Goal: Information Seeking & Learning: Find specific fact

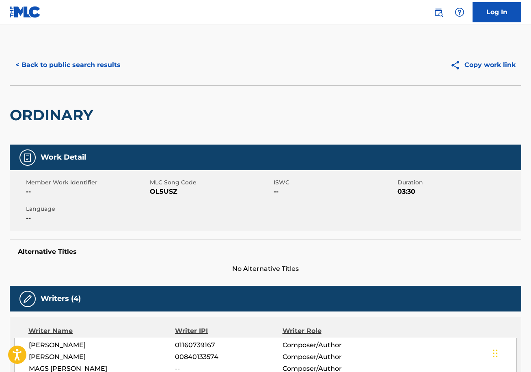
click at [86, 66] on button "< Back to public search results" at bounding box center [68, 65] width 116 height 20
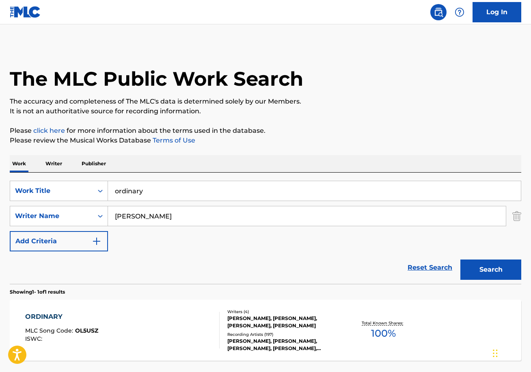
scroll to position [24, 0]
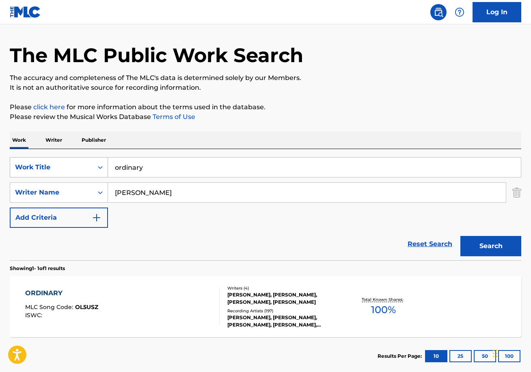
drag, startPoint x: 173, startPoint y: 168, endPoint x: 78, endPoint y: 164, distance: 95.9
click at [78, 164] on div "SearchWithCriteria58488a32-8e38-49ac-990f-e263390e5a48 Work Title ordinary" at bounding box center [265, 167] width 511 height 20
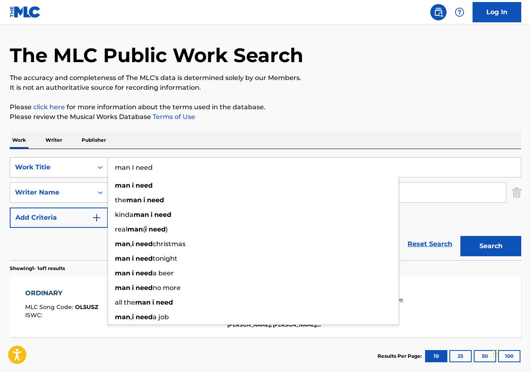
type input "man I need"
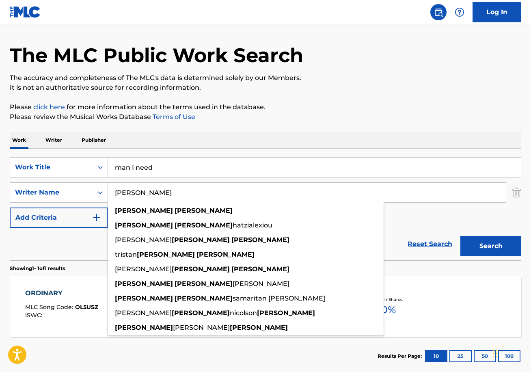
drag, startPoint x: 183, startPoint y: 193, endPoint x: 47, endPoint y: 181, distance: 135.7
click at [47, 181] on div "SearchWithCriteria58488a32-8e38-49ac-990f-e263390e5a48 Work Title man I need Se…" at bounding box center [265, 192] width 511 height 71
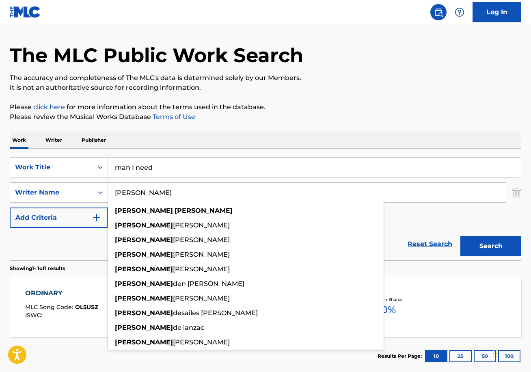
type input "[PERSON_NAME]"
click at [491, 246] on button "Search" at bounding box center [490, 246] width 61 height 20
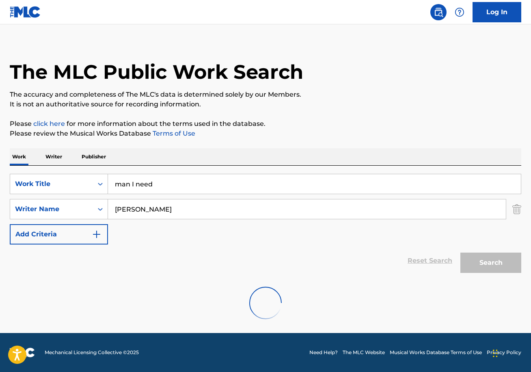
scroll to position [7, 0]
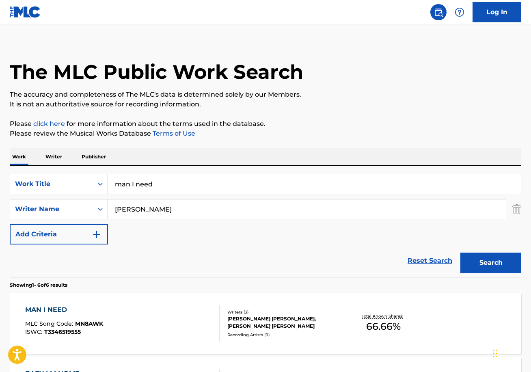
click at [100, 316] on div "MAN I NEED MLC Song Code : MN8AWK ISWC : T3346519555" at bounding box center [64, 323] width 78 height 37
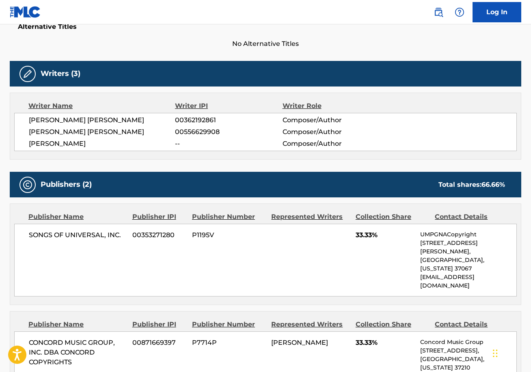
scroll to position [222, 0]
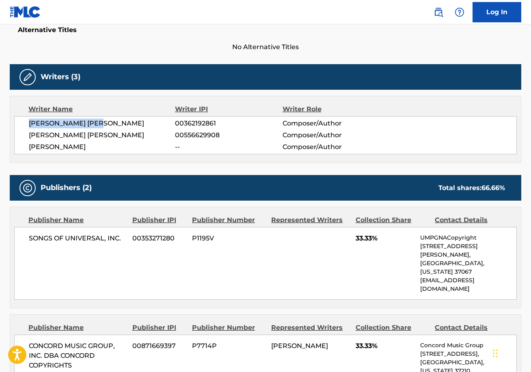
drag, startPoint x: 103, startPoint y: 123, endPoint x: 27, endPoint y: 124, distance: 76.3
click at [27, 124] on div "[PERSON_NAME] [PERSON_NAME] 00362192861 Composer/Author [PERSON_NAME] [PERSON_N…" at bounding box center [265, 135] width 502 height 38
copy span "[PERSON_NAME] [PERSON_NAME]"
